Goal: Transaction & Acquisition: Purchase product/service

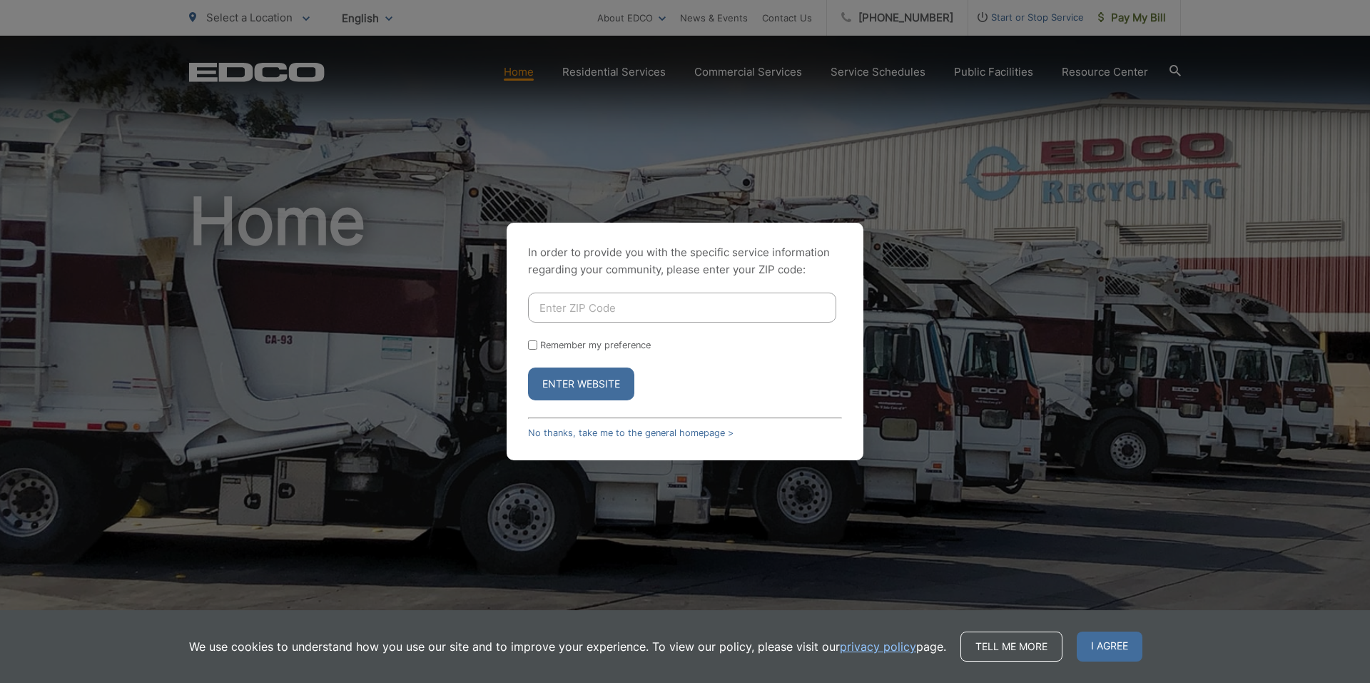
click at [677, 310] on input "Enter ZIP Code" at bounding box center [682, 308] width 308 height 30
type input "92024"
click at [565, 377] on button "Enter Website" at bounding box center [581, 384] width 106 height 33
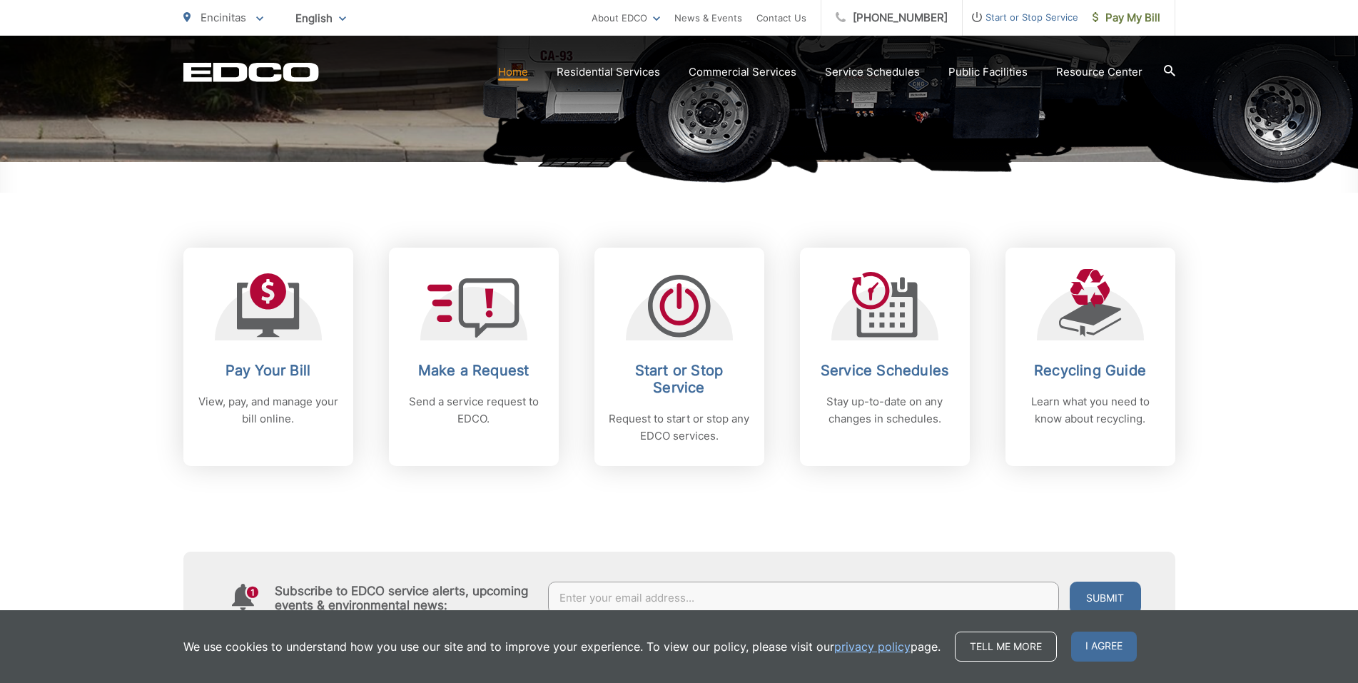
scroll to position [500, 0]
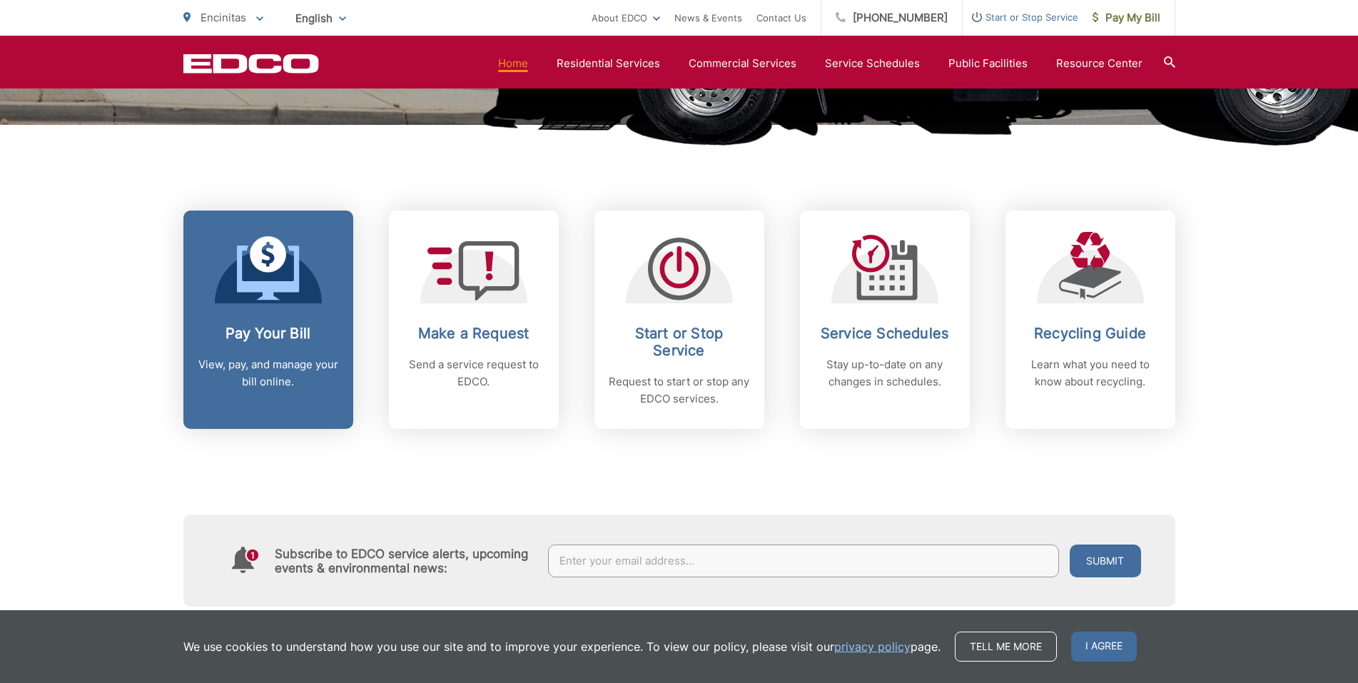
click at [273, 331] on h2 "Pay Your Bill" at bounding box center [268, 333] width 141 height 17
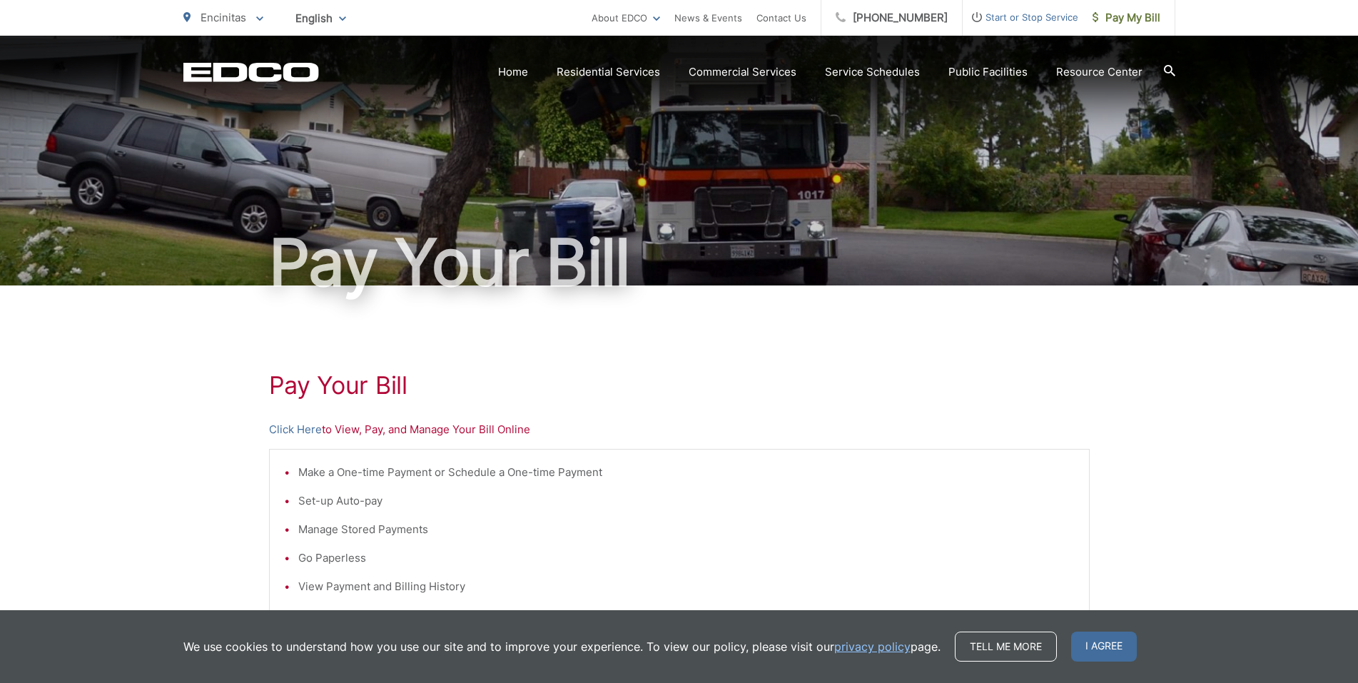
drag, startPoint x: 0, startPoint y: 0, endPoint x: 193, endPoint y: 375, distance: 422.0
click at [193, 375] on div "Pay Your [PERSON_NAME] Here to View, Pay, and Manage Your Bill Online Make a On…" at bounding box center [679, 606] width 1358 height 641
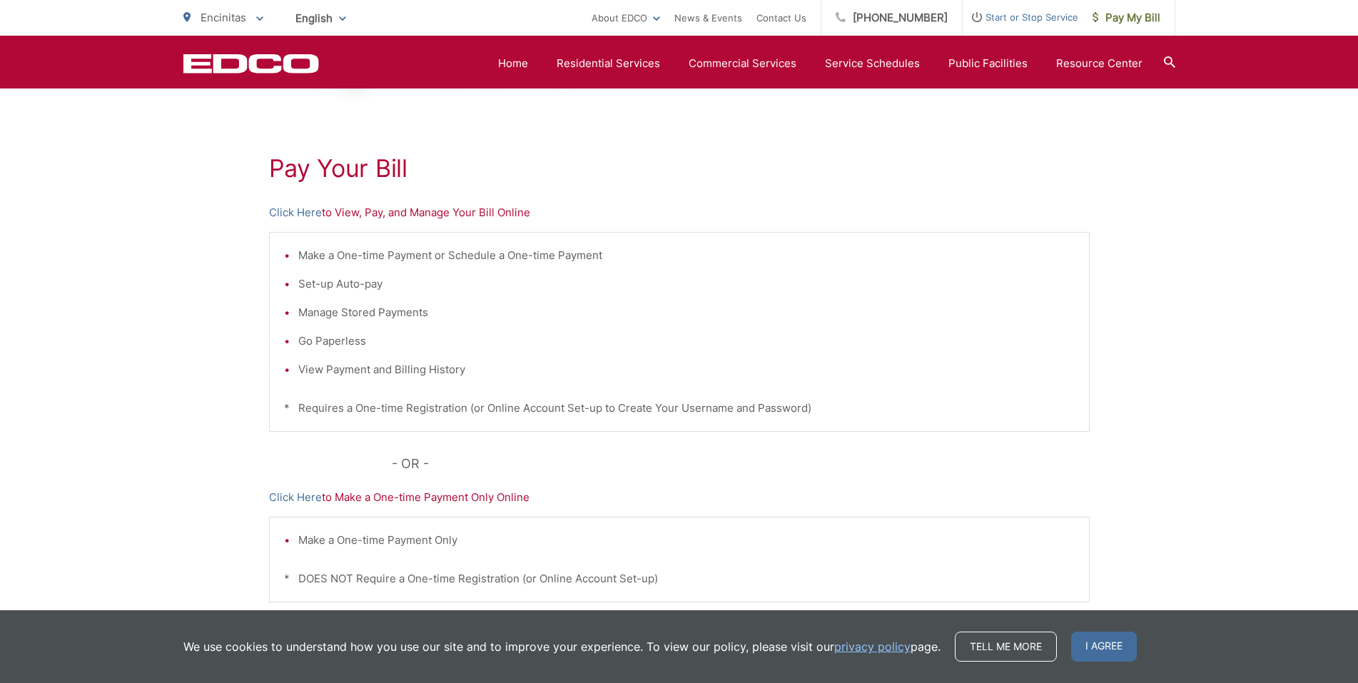
scroll to position [189, 0]
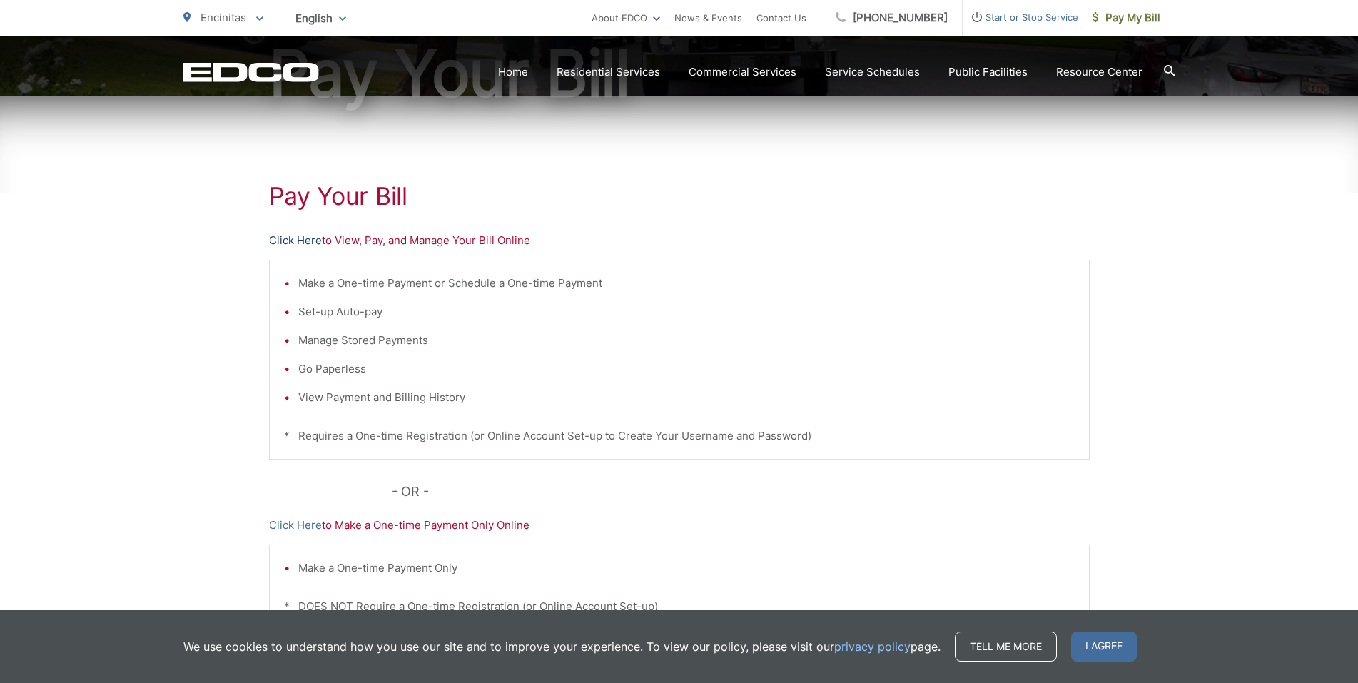
click at [288, 233] on link "Click Here" at bounding box center [295, 240] width 53 height 17
drag, startPoint x: 288, startPoint y: 233, endPoint x: 181, endPoint y: 410, distance: 206.5
click at [181, 410] on div "Pay Your [PERSON_NAME] Here to View, Pay, and Manage Your Bill Online Make a On…" at bounding box center [679, 416] width 1358 height 641
click at [285, 239] on link "Click Here" at bounding box center [295, 240] width 53 height 17
